Goal: Information Seeking & Learning: Learn about a topic

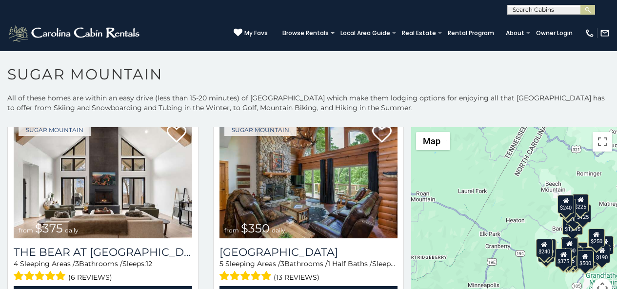
scroll to position [41, 0]
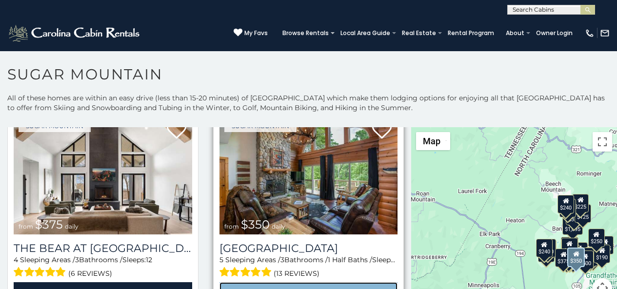
click at [250, 286] on link "View Property" at bounding box center [309, 293] width 179 height 20
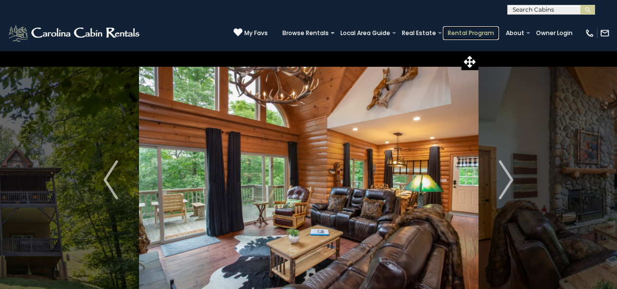
click at [467, 28] on link "Rental Program" at bounding box center [471, 33] width 56 height 14
